Goal: Task Accomplishment & Management: Manage account settings

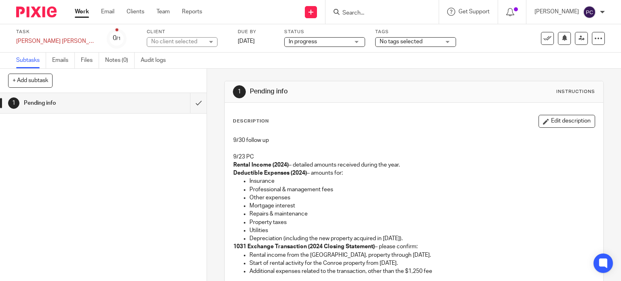
click at [84, 16] on div "Work Email Clients Team Reports Work Email Clients Team Reports Settings" at bounding box center [141, 12] width 148 height 24
click at [81, 11] on link "Work" at bounding box center [82, 12] width 14 height 8
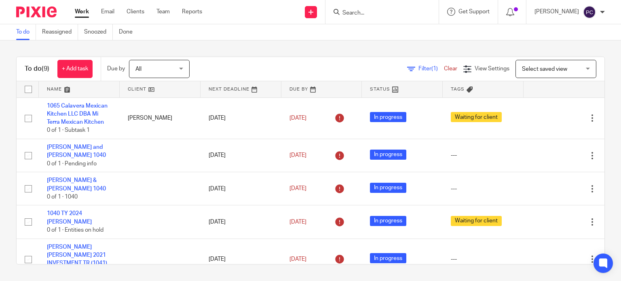
click at [68, 187] on link "[PERSON_NAME] & [PERSON_NAME] 1040" at bounding box center [76, 185] width 59 height 14
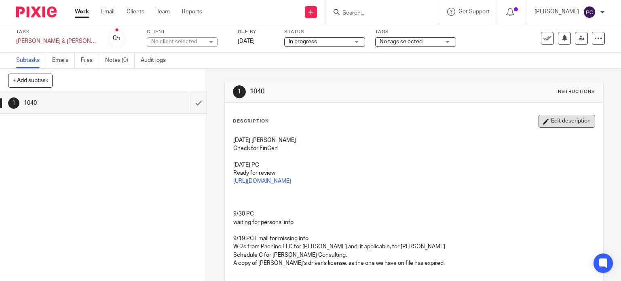
click at [546, 124] on button "Edit description" at bounding box center [567, 121] width 57 height 13
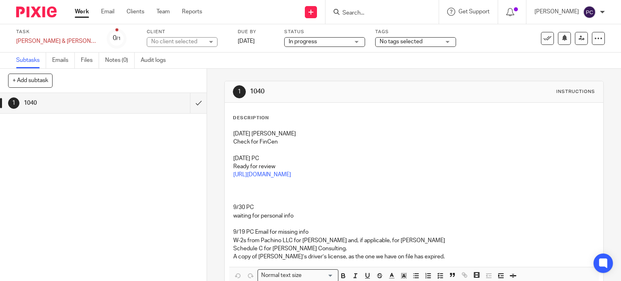
click at [233, 138] on p "Check for FinCen" at bounding box center [414, 142] width 362 height 8
click at [233, 135] on p "[DATE] [PERSON_NAME]" at bounding box center [414, 134] width 362 height 8
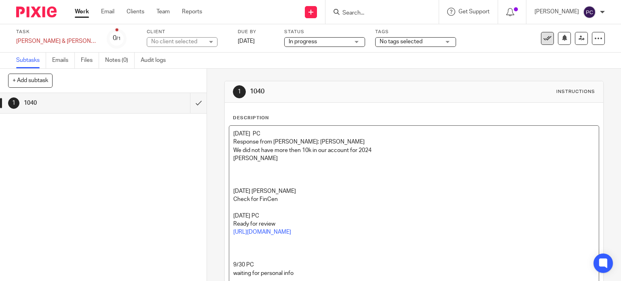
click at [543, 37] on icon at bounding box center [547, 38] width 8 height 8
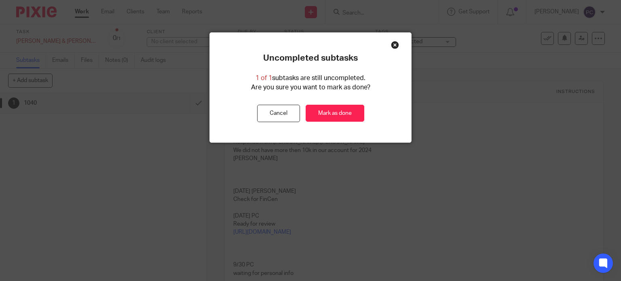
drag, startPoint x: 271, startPoint y: 116, endPoint x: 369, endPoint y: 116, distance: 98.3
click at [271, 116] on button "Cancel" at bounding box center [278, 113] width 43 height 17
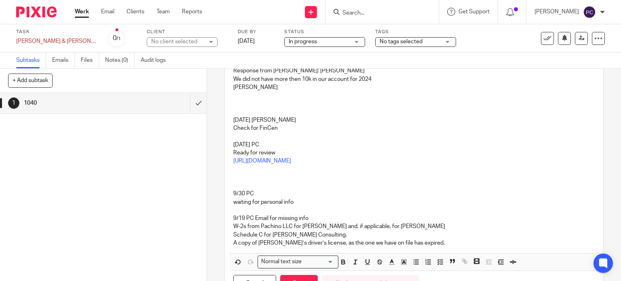
scroll to position [110, 0]
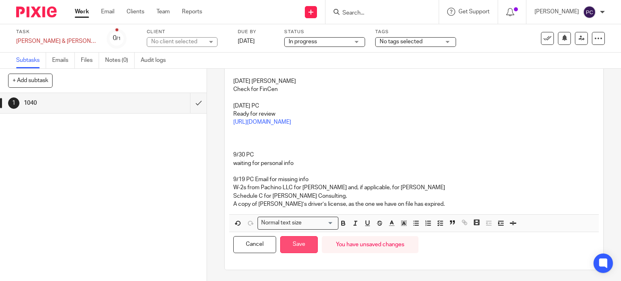
click at [298, 243] on button "Save" at bounding box center [299, 244] width 38 height 17
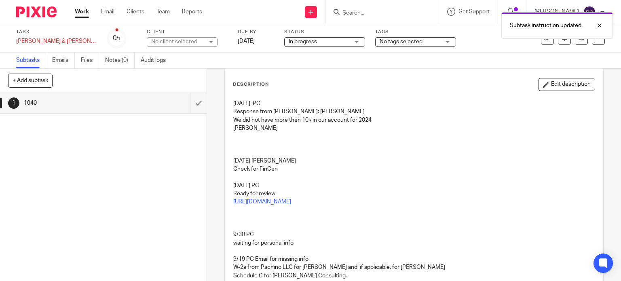
scroll to position [0, 0]
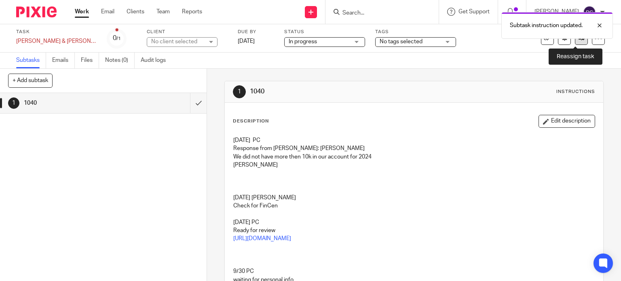
click at [575, 44] on link at bounding box center [581, 38] width 13 height 13
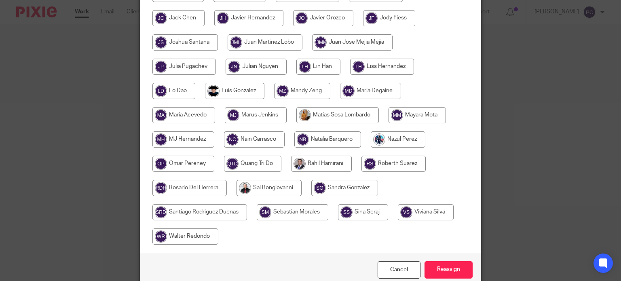
scroll to position [272, 0]
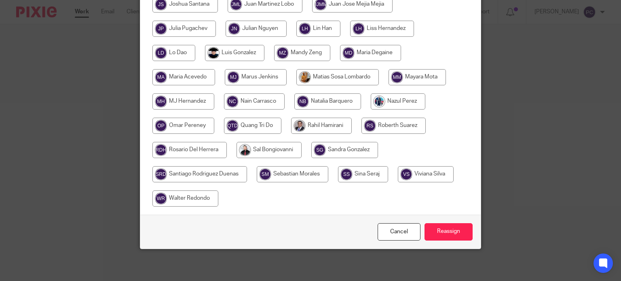
click at [319, 129] on input "radio" at bounding box center [321, 126] width 61 height 16
radio input "true"
click at [444, 237] on input "Reassign" at bounding box center [449, 231] width 48 height 17
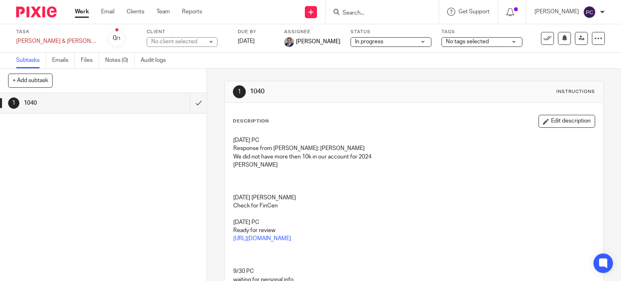
click at [86, 14] on link "Work" at bounding box center [82, 12] width 14 height 8
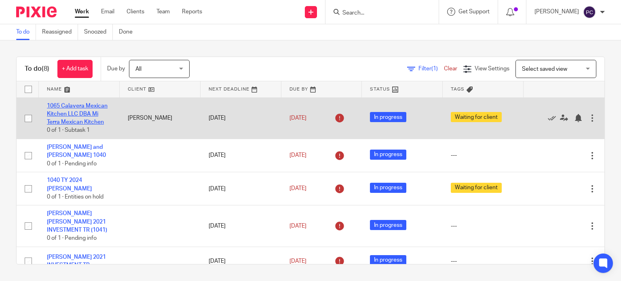
click at [76, 124] on link "1065 Calavera Mexican Kitchen LLC DBA Mi Terra Mexican Kitchen" at bounding box center [77, 114] width 61 height 22
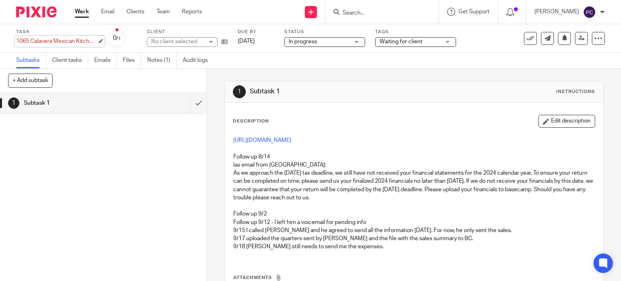
click at [60, 41] on div "1065 Calavera Mexican Kitchen LLC DBA Mi Terra Mexican Kitchen Save 1065 Calave…" at bounding box center [56, 41] width 81 height 8
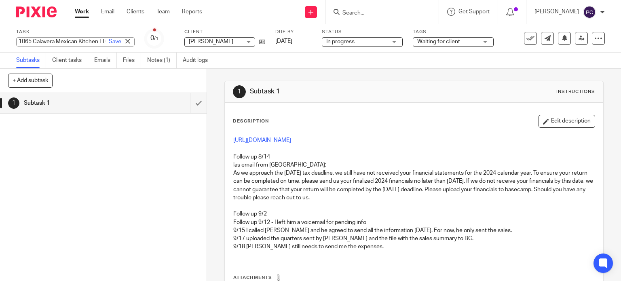
click at [60, 41] on input "1065 Calavera Mexican Kitchen LLC DBA Mi Terra Mexican Kitchen" at bounding box center [75, 41] width 118 height 9
click at [82, 16] on div "Work Email Clients Team Reports Work Email Clients Team Reports Settings" at bounding box center [141, 12] width 148 height 24
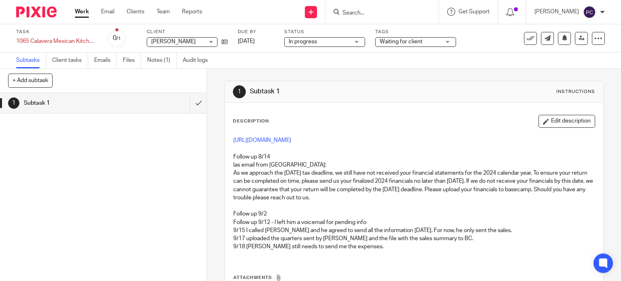
click at [86, 11] on link "Work" at bounding box center [82, 12] width 14 height 8
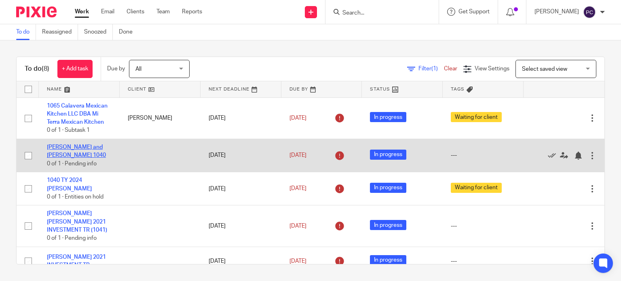
click at [71, 148] on link "[PERSON_NAME] and [PERSON_NAME] 1040" at bounding box center [76, 151] width 59 height 14
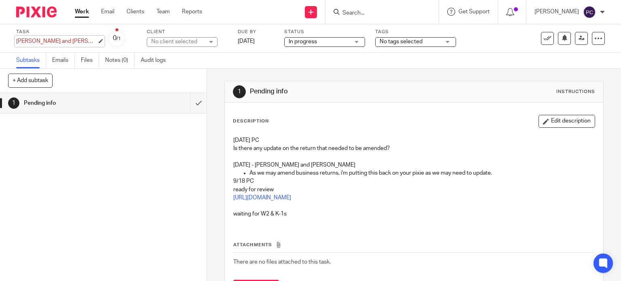
click at [52, 41] on div "Owen and Lauryn Moore 1040 Save Owen and Lauryn Moore 1040" at bounding box center [56, 41] width 81 height 8
click at [81, 10] on link "Work" at bounding box center [82, 12] width 14 height 8
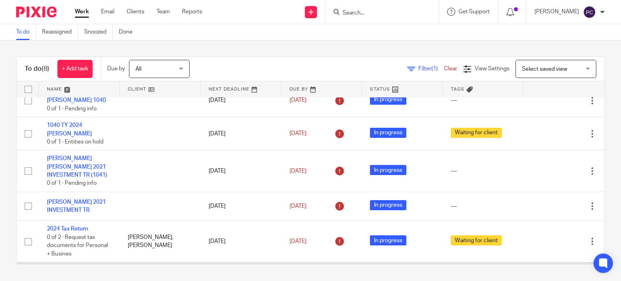
scroll to position [81, 0]
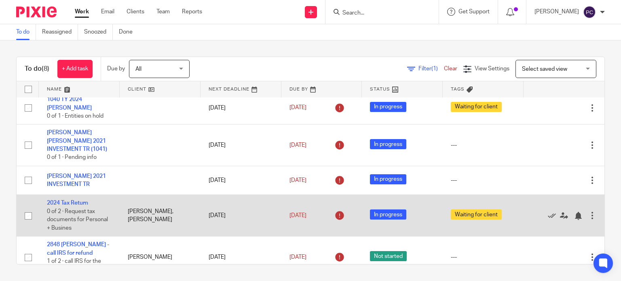
click at [136, 216] on td "[PERSON_NAME], [PERSON_NAME]" at bounding box center [160, 216] width 81 height 42
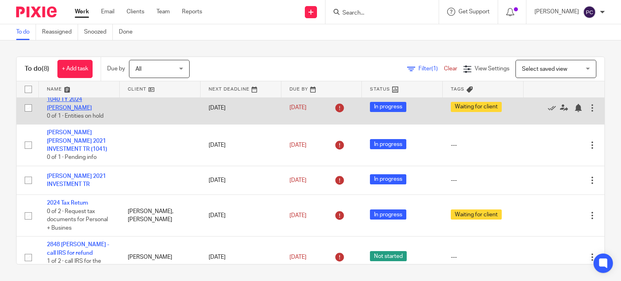
click at [60, 110] on link "1040 TY 2024 [PERSON_NAME]" at bounding box center [69, 104] width 45 height 14
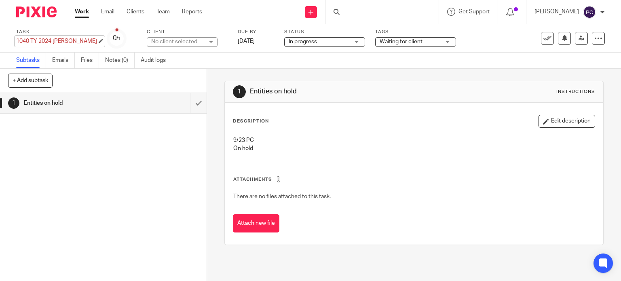
click at [49, 42] on div "1040 TY 2024 Jonathan Reitzell Save 1040 TY 2024 Jonathan Reitzell" at bounding box center [56, 41] width 81 height 8
click at [79, 11] on link "Work" at bounding box center [82, 12] width 14 height 8
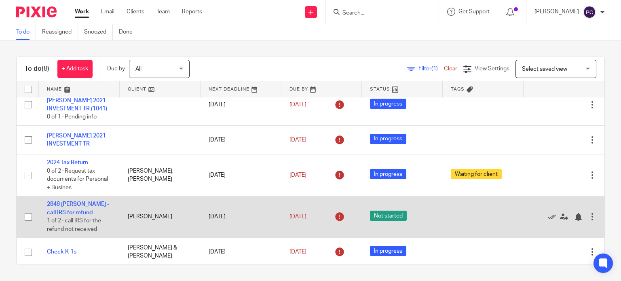
scroll to position [125, 0]
